Goal: Task Accomplishment & Management: Manage account settings

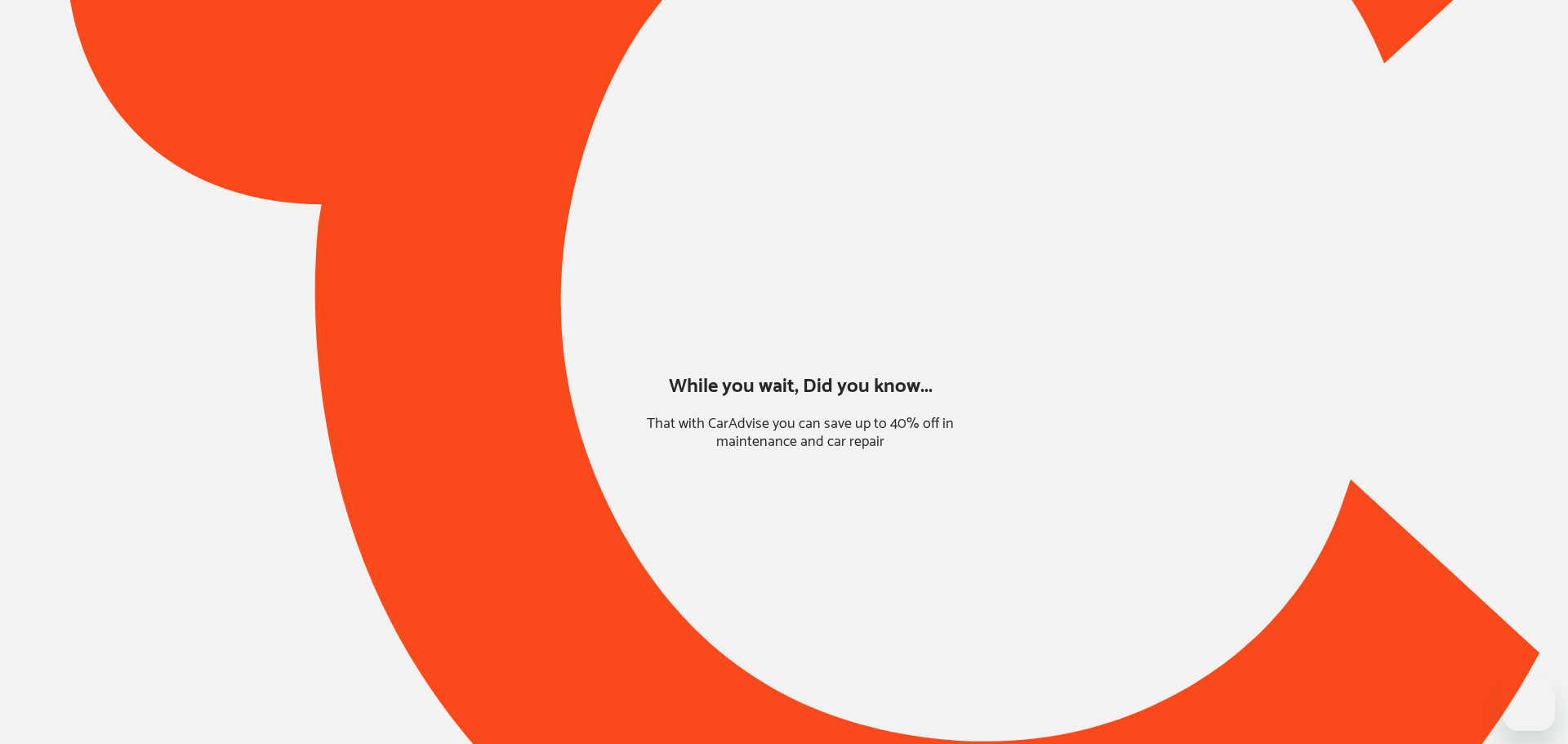
type input "*****"
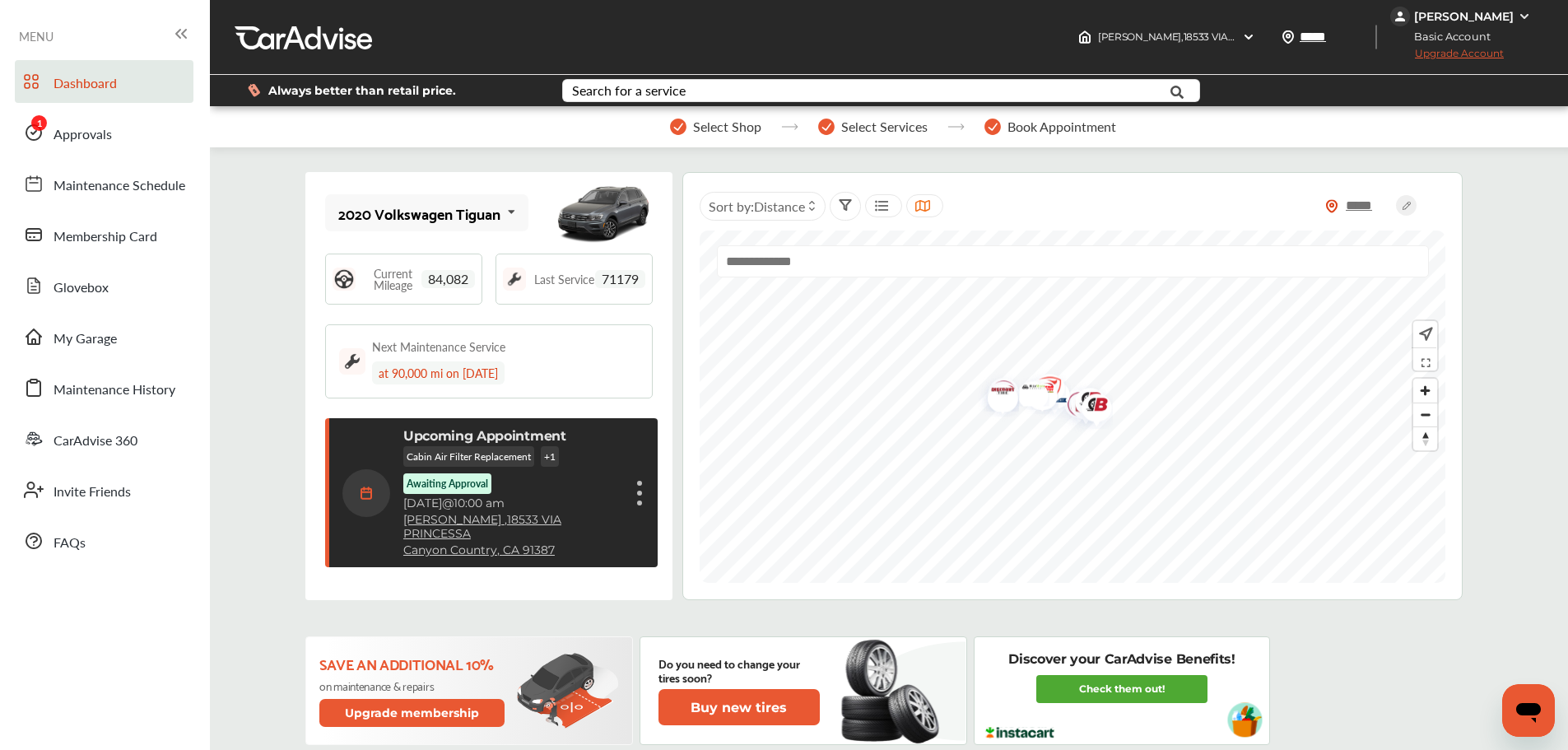
click at [1428, 650] on div "Save an additional 10% on maintenance & repairs Upgrade membership Do you need …" at bounding box center [890, 691] width 1168 height 109
click at [64, 115] on link "Approvals" at bounding box center [105, 132] width 179 height 43
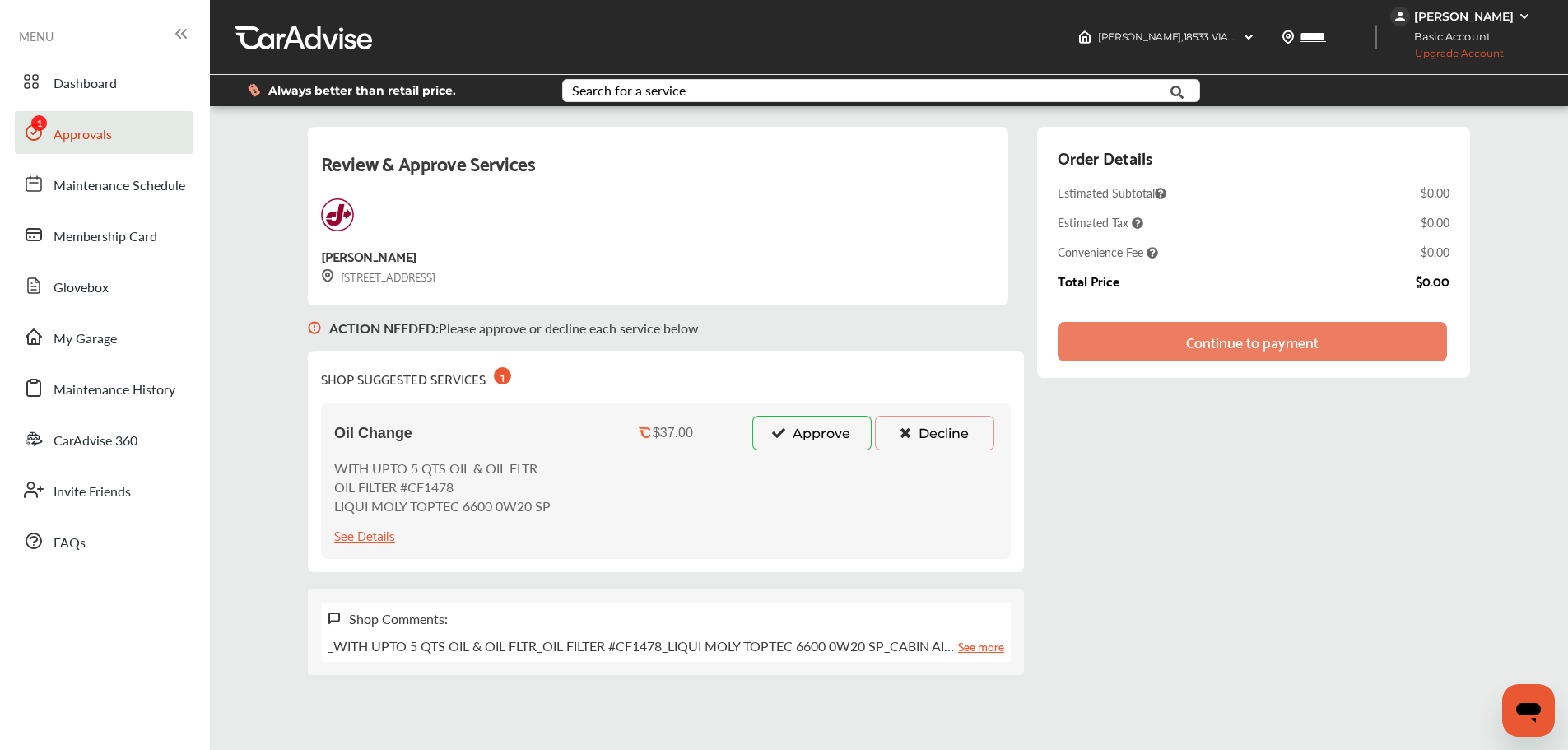
click at [824, 447] on button "Approve" at bounding box center [812, 433] width 119 height 34
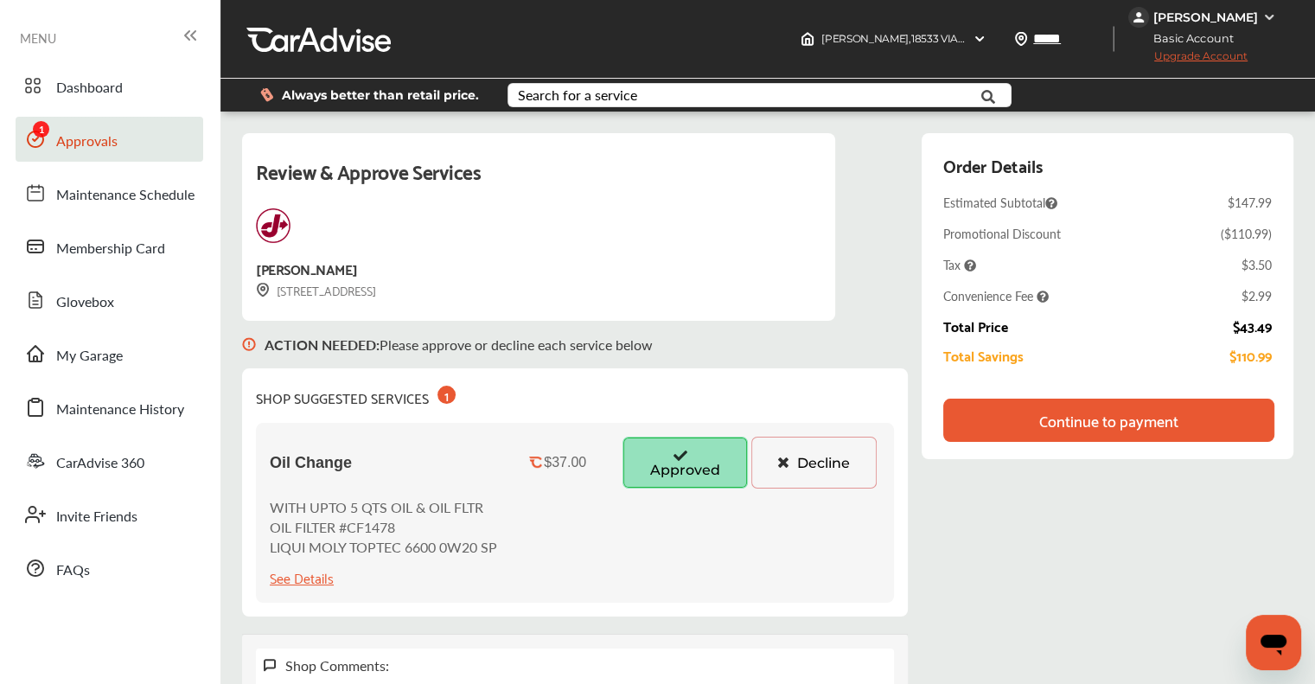
click at [59, 143] on span "Approvals" at bounding box center [86, 142] width 61 height 22
click at [1105, 417] on div "Continue to payment" at bounding box center [1108, 419] width 139 height 17
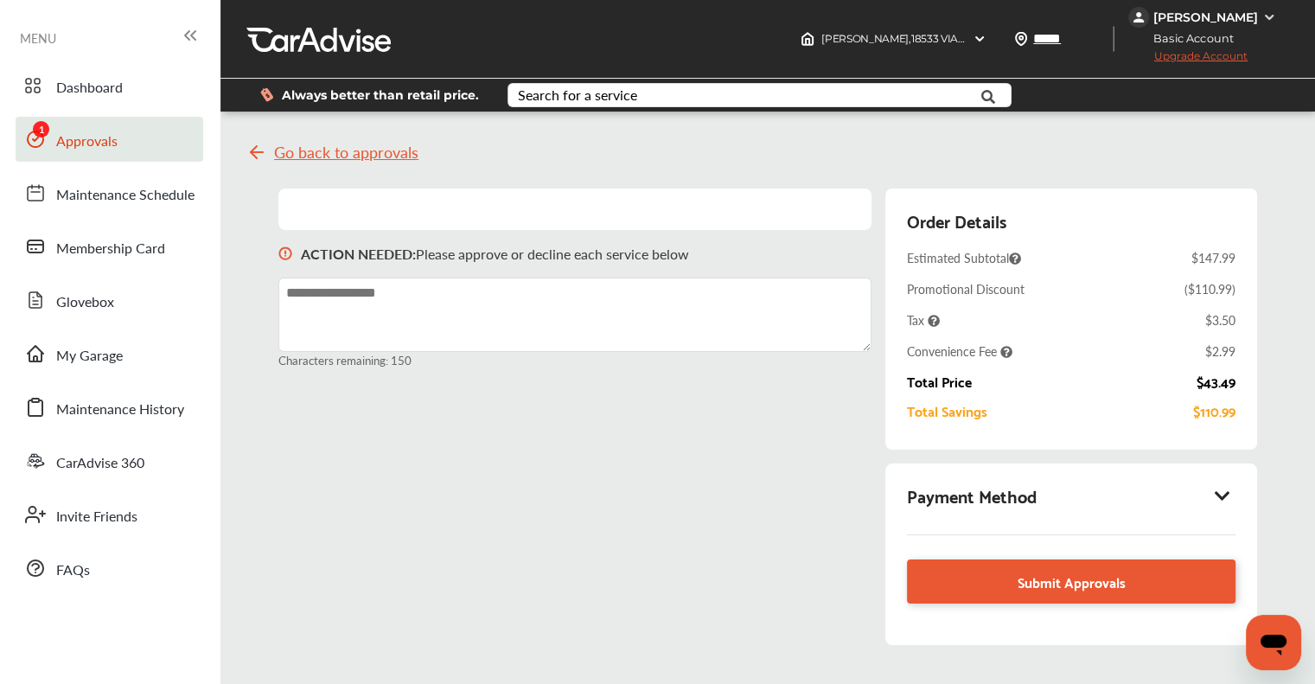
click at [1227, 498] on icon at bounding box center [1222, 495] width 21 height 17
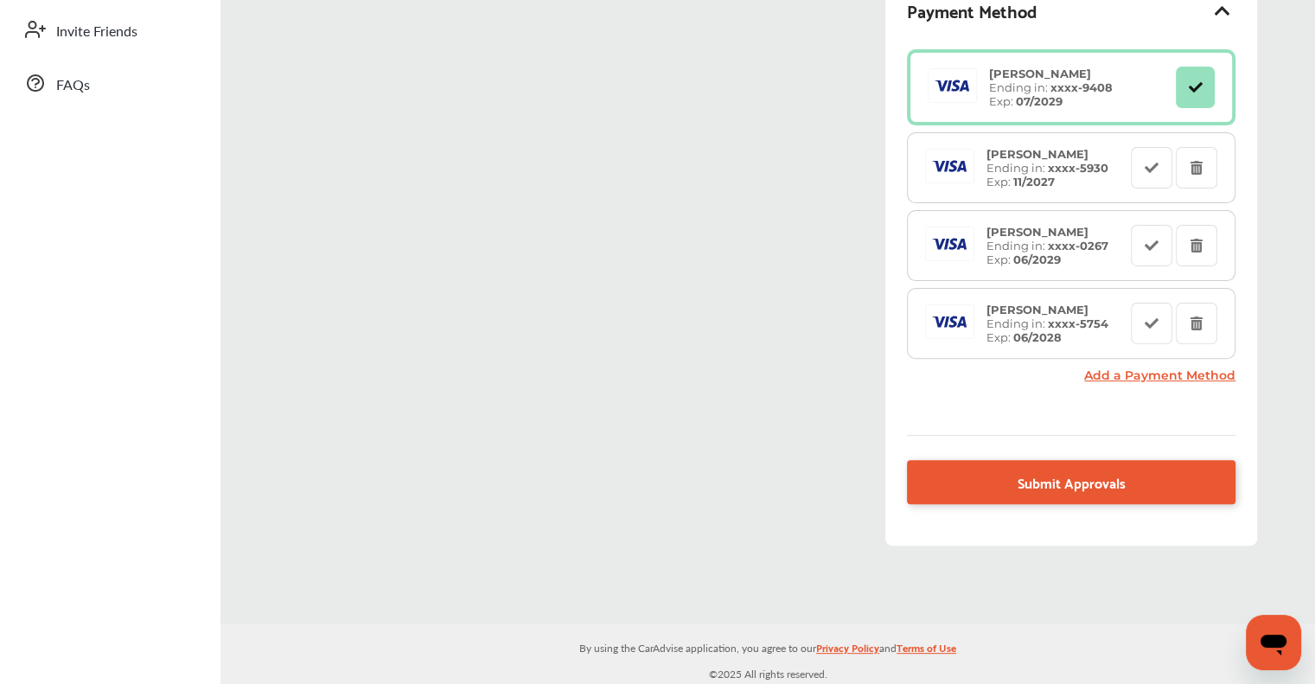
scroll to position [487, 0]
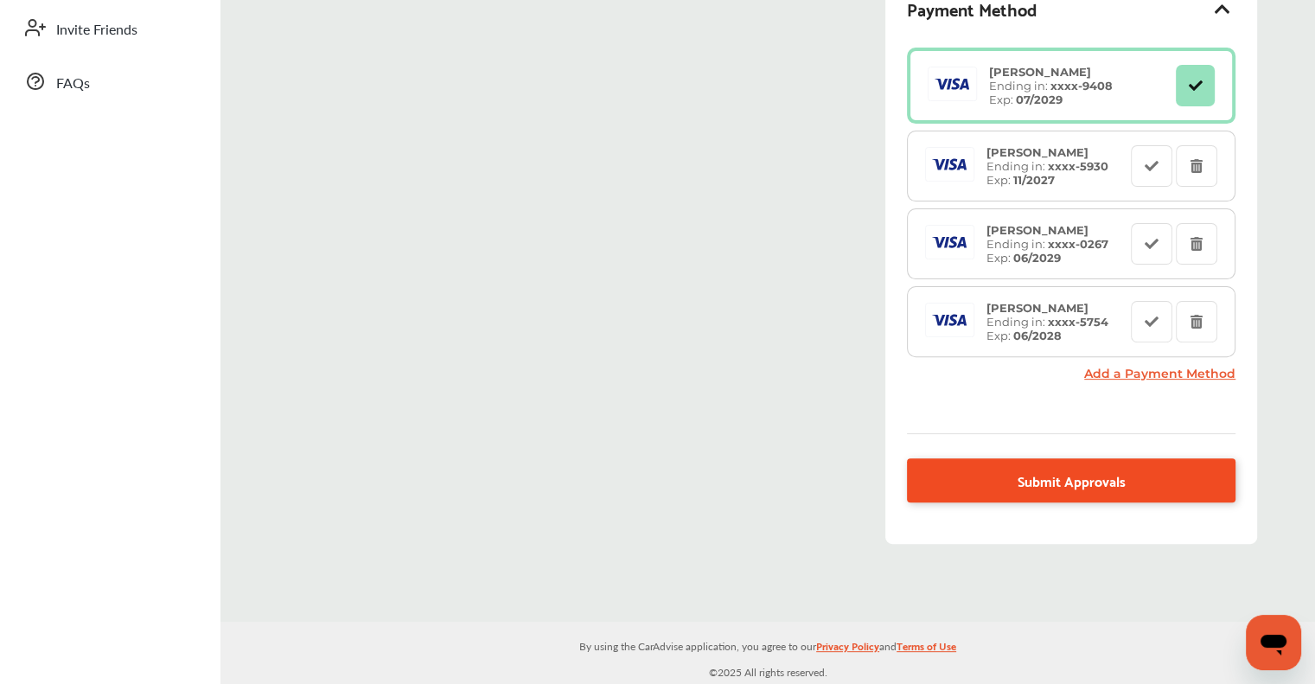
click at [1057, 487] on span "Submit Approvals" at bounding box center [1071, 479] width 108 height 23
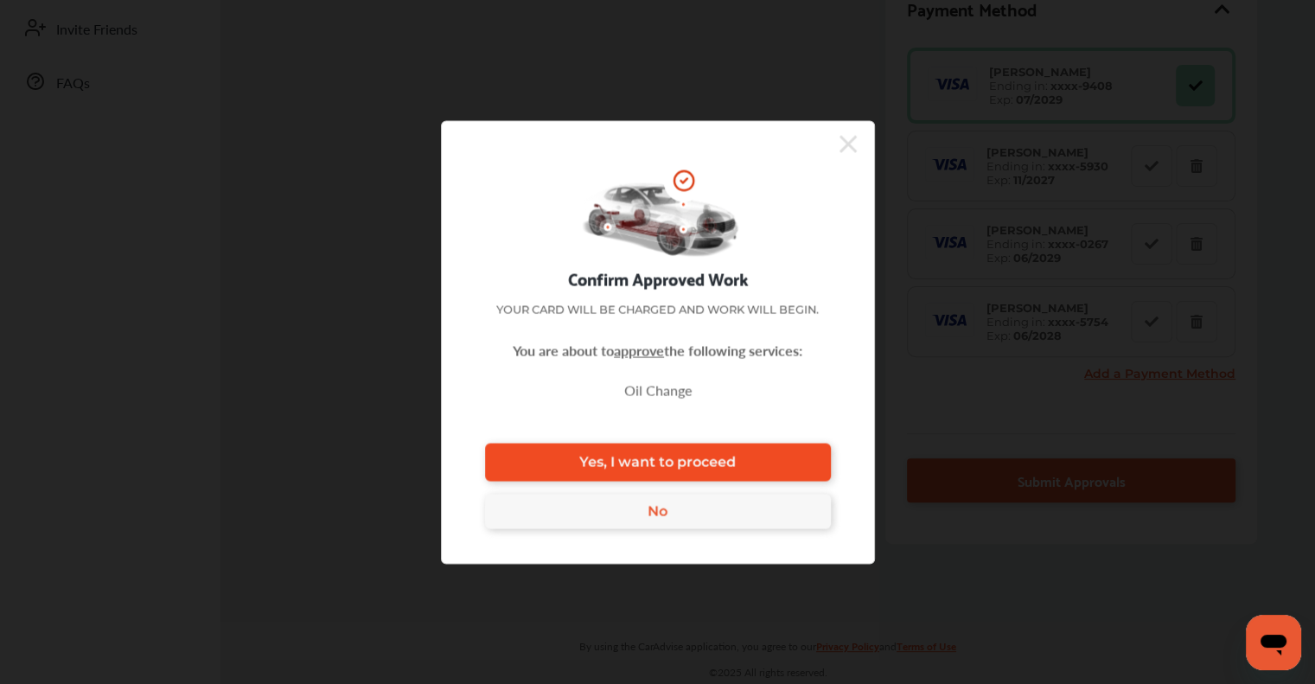
click at [714, 462] on span "Yes, I want to proceed" at bounding box center [657, 462] width 156 height 16
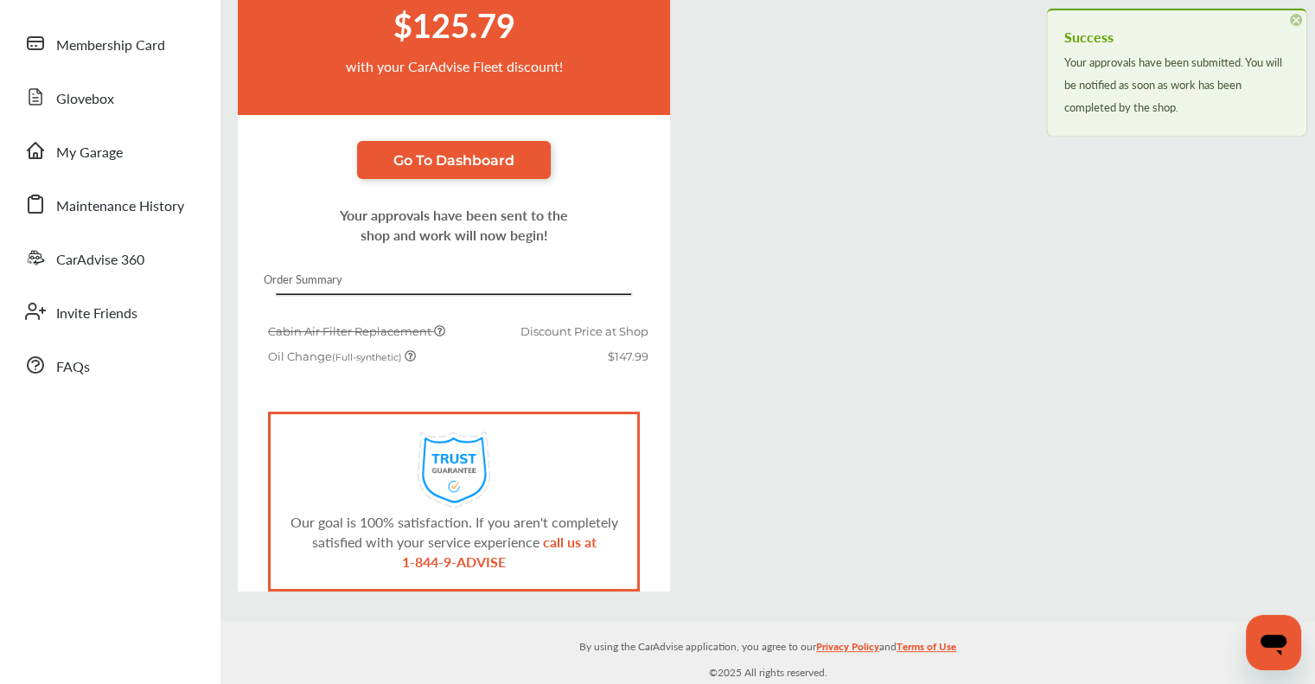
scroll to position [197, 0]
